Goal: Check status: Check status

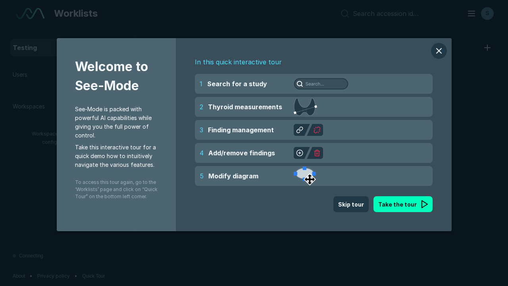
scroll to position [2167, 3305]
